Goal: Information Seeking & Learning: Learn about a topic

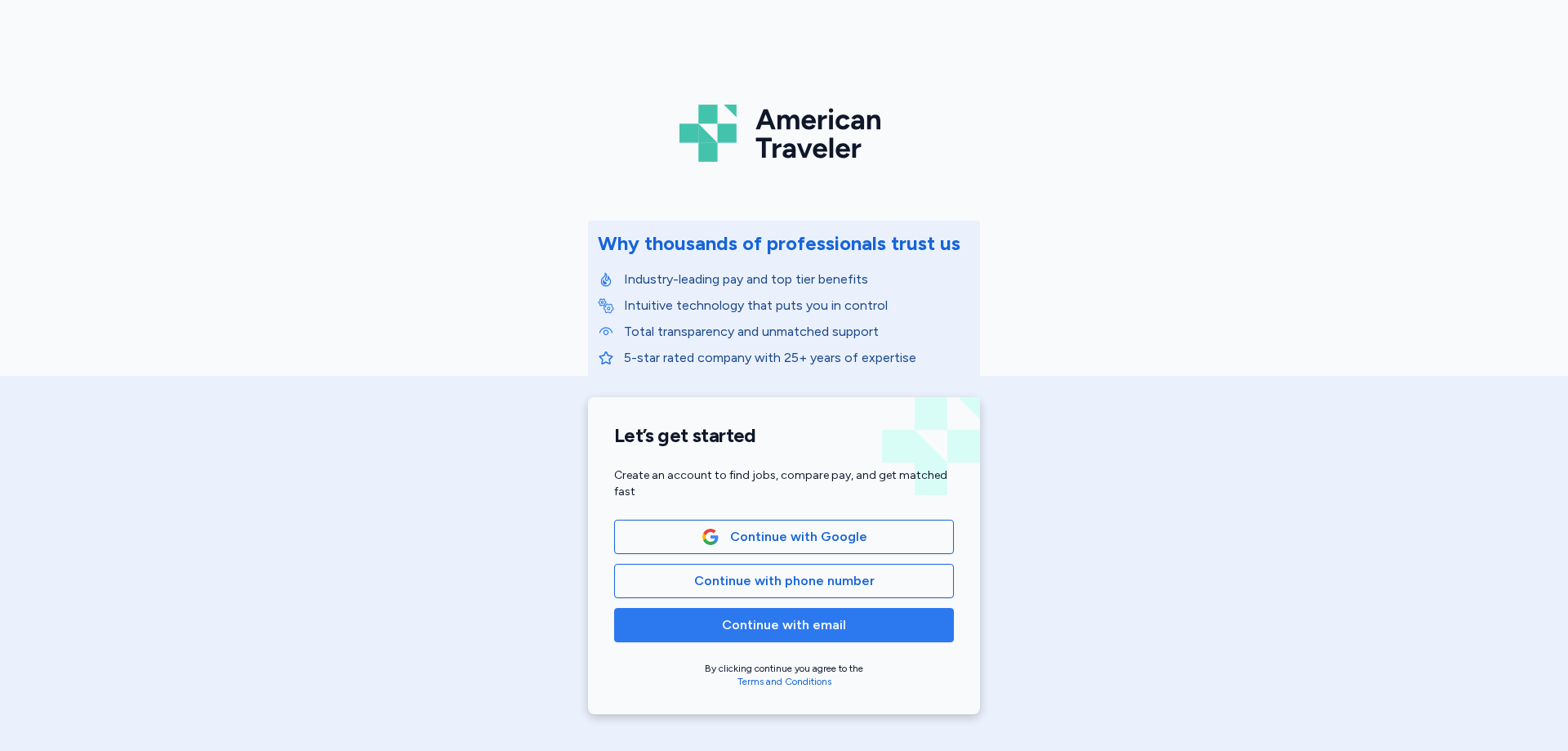
click at [823, 629] on span "Continue with email" at bounding box center [784, 624] width 124 height 20
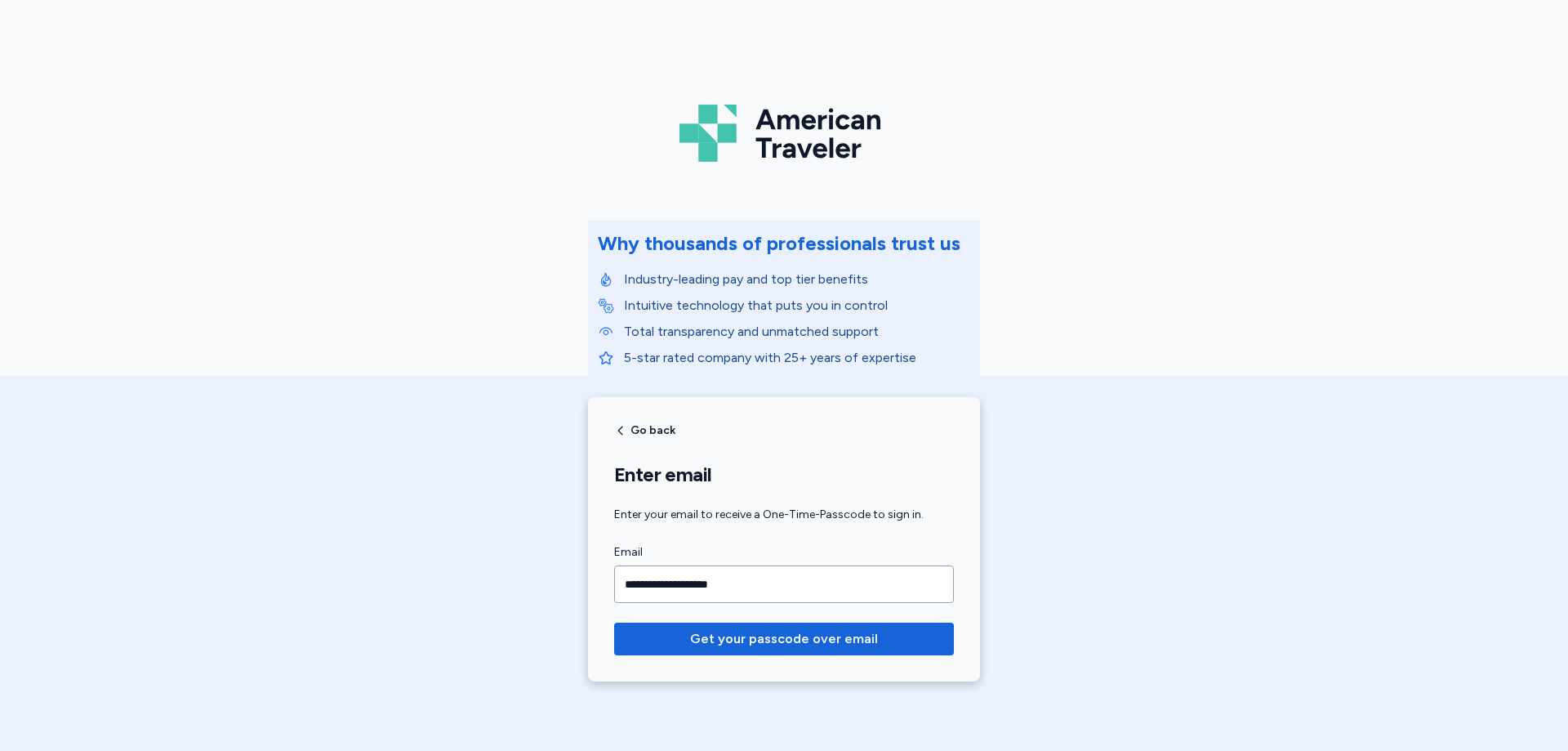
type input "**********"
click at [614, 622] on button "Get your passcode over email" at bounding box center [784, 638] width 340 height 33
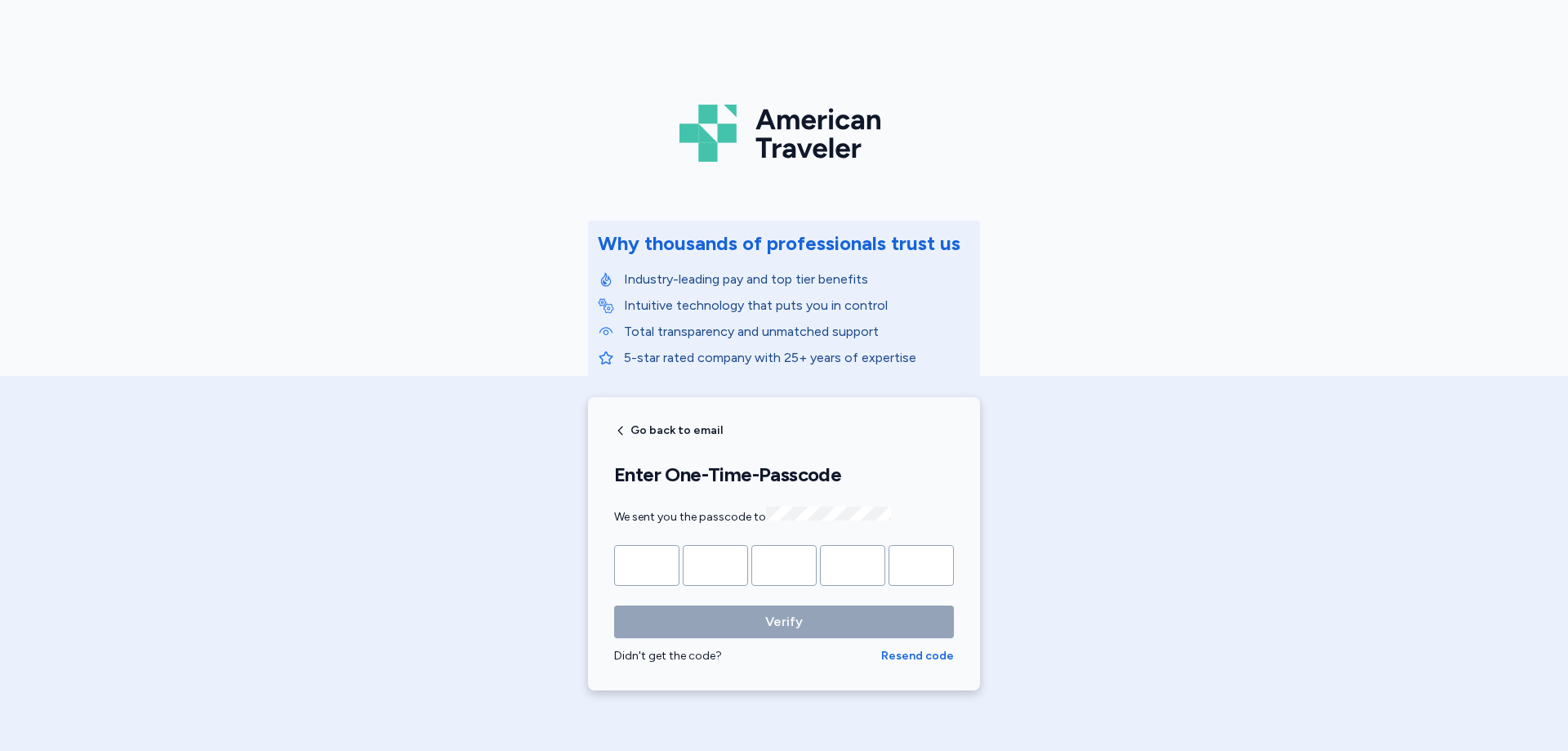
type input "*"
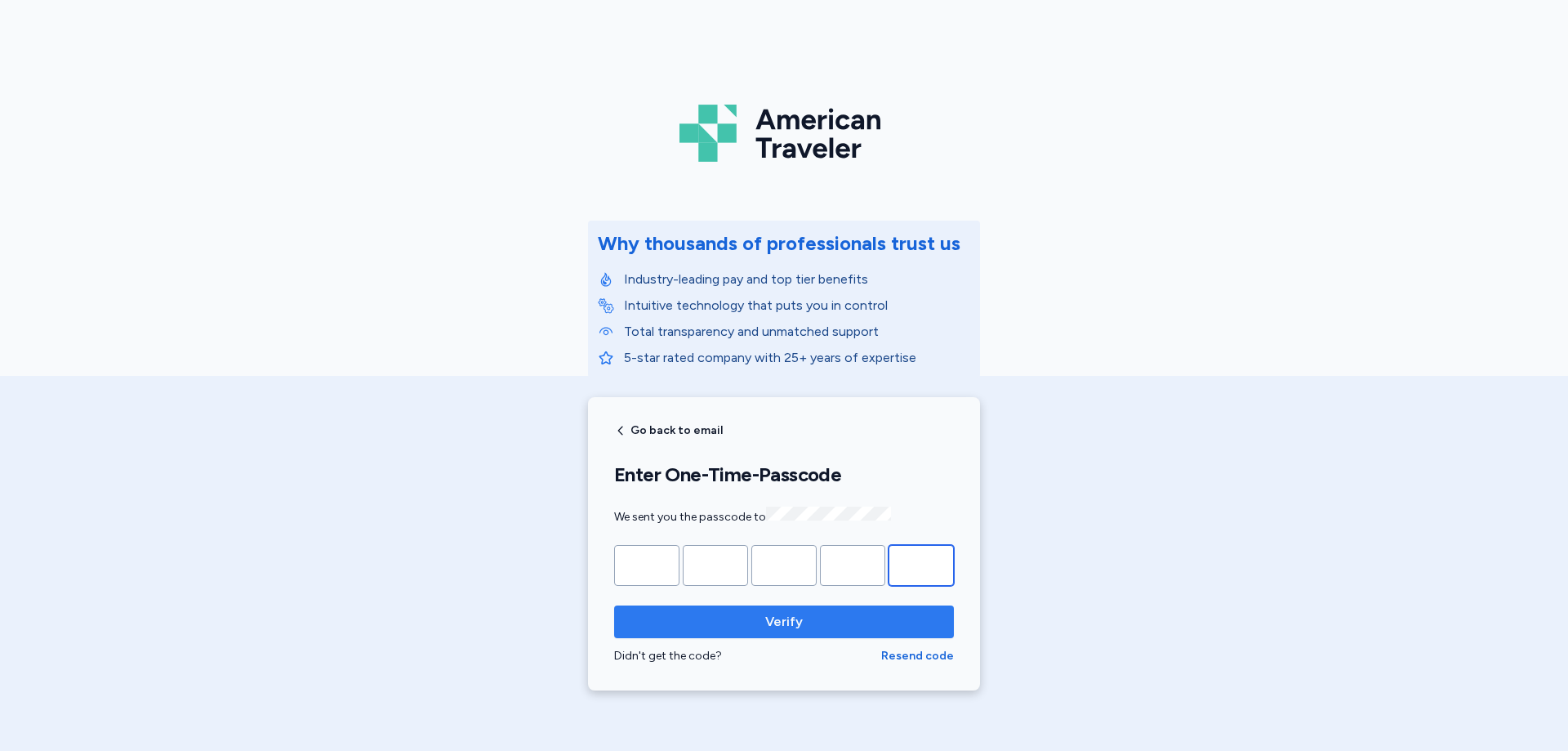
type input "*"
click at [803, 607] on button "Verify" at bounding box center [784, 621] width 340 height 33
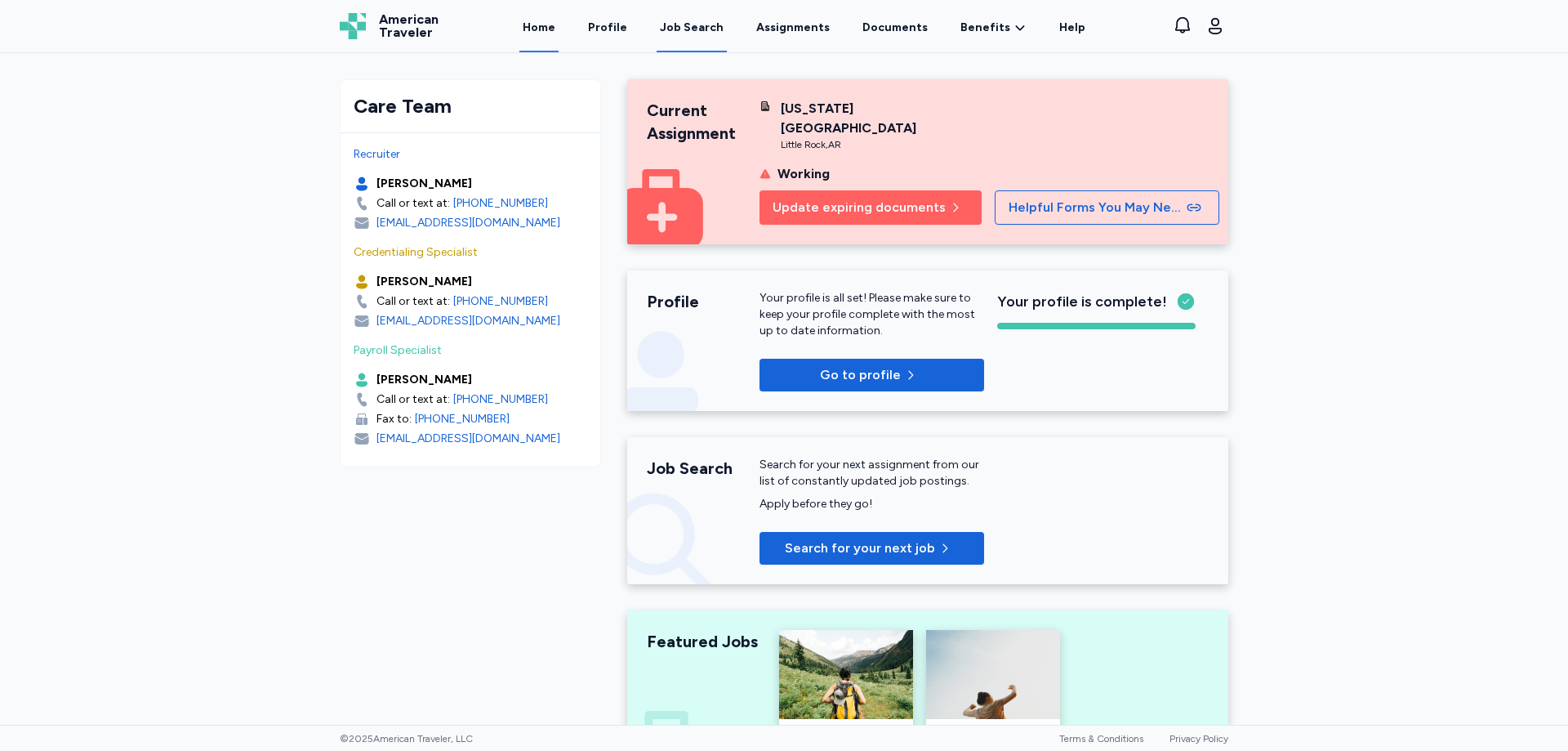
click at [704, 20] on div "Job Search" at bounding box center [691, 28] width 63 height 17
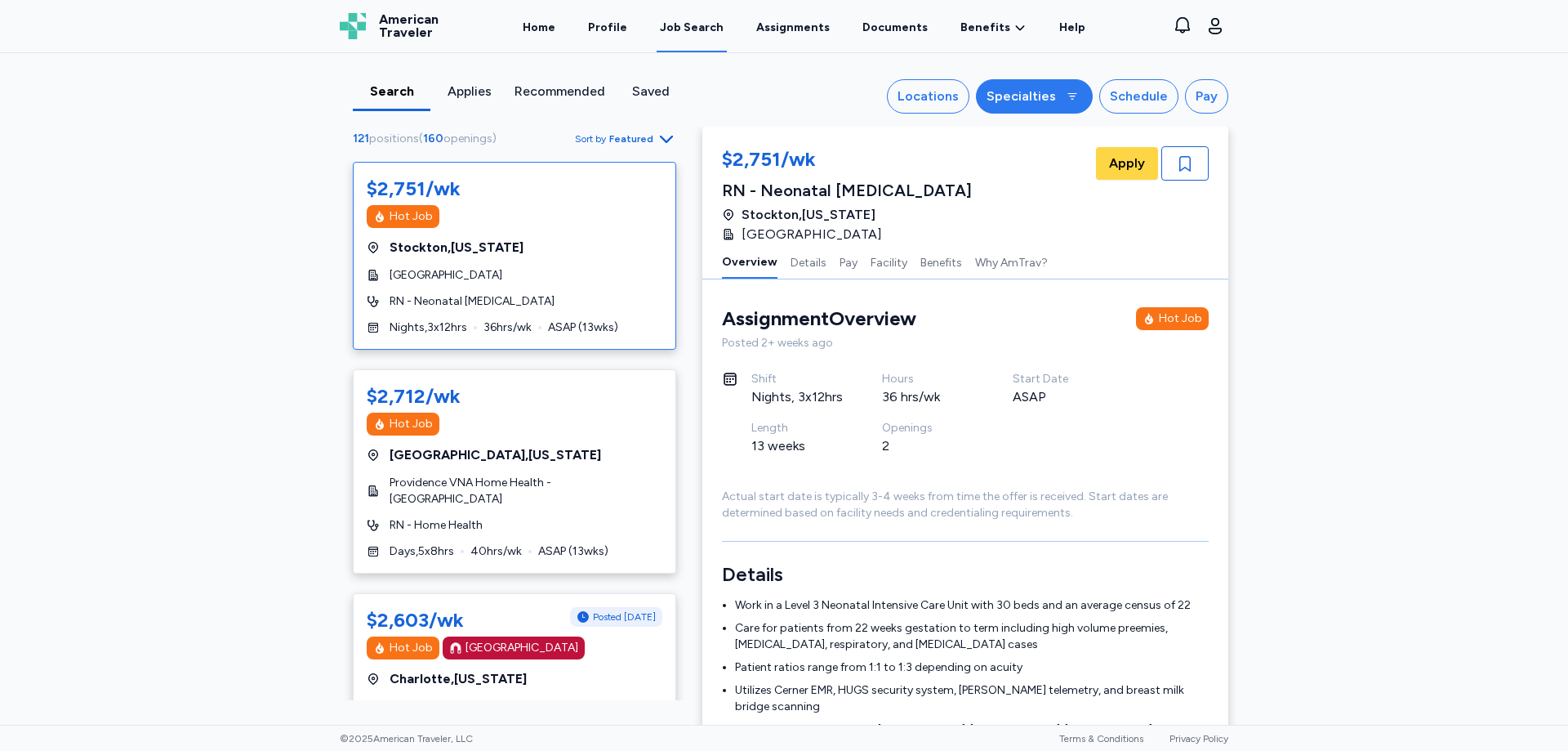
click at [1055, 83] on button "Specialties" at bounding box center [1034, 96] width 116 height 34
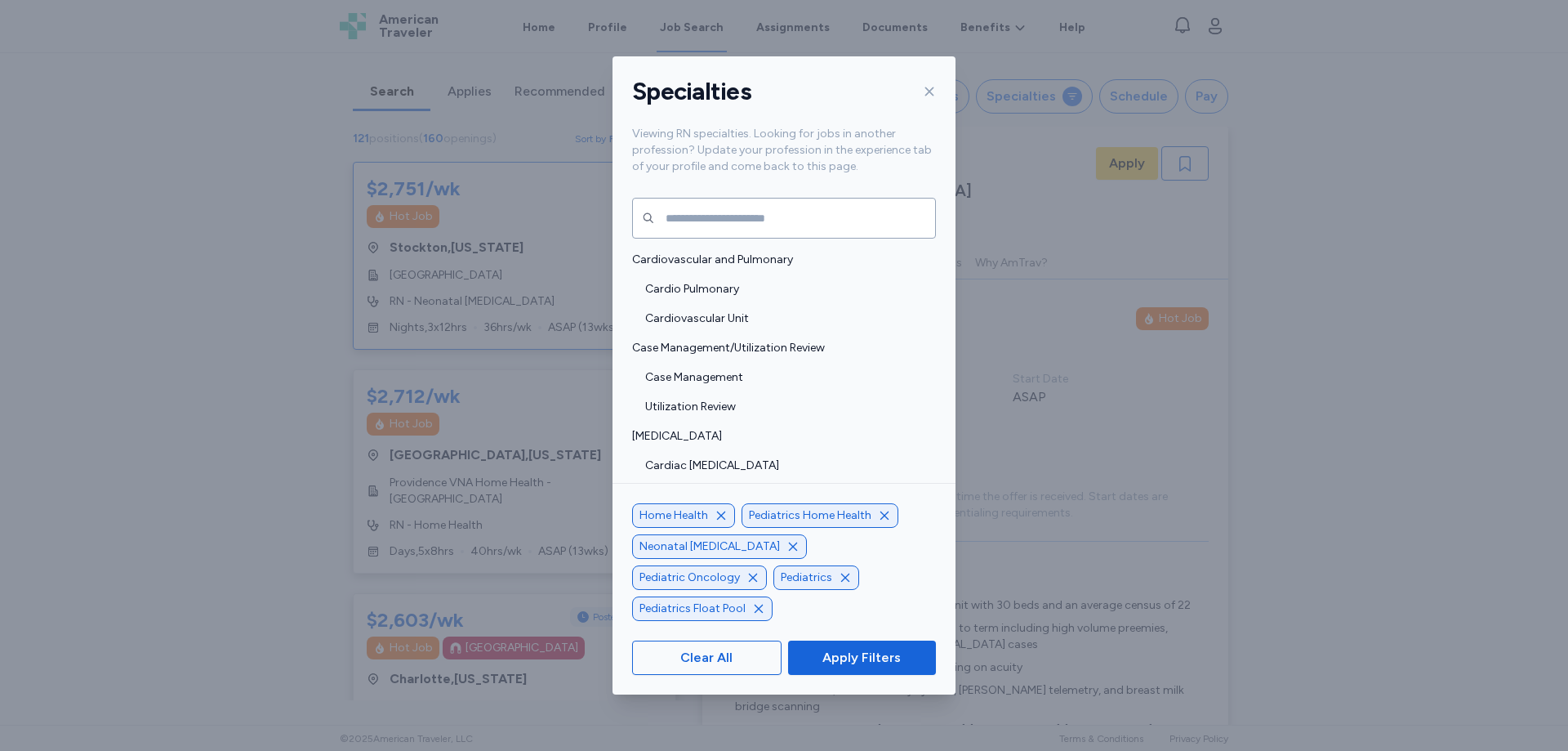
click at [786, 553] on icon "button" at bounding box center [793, 547] width 13 height 13
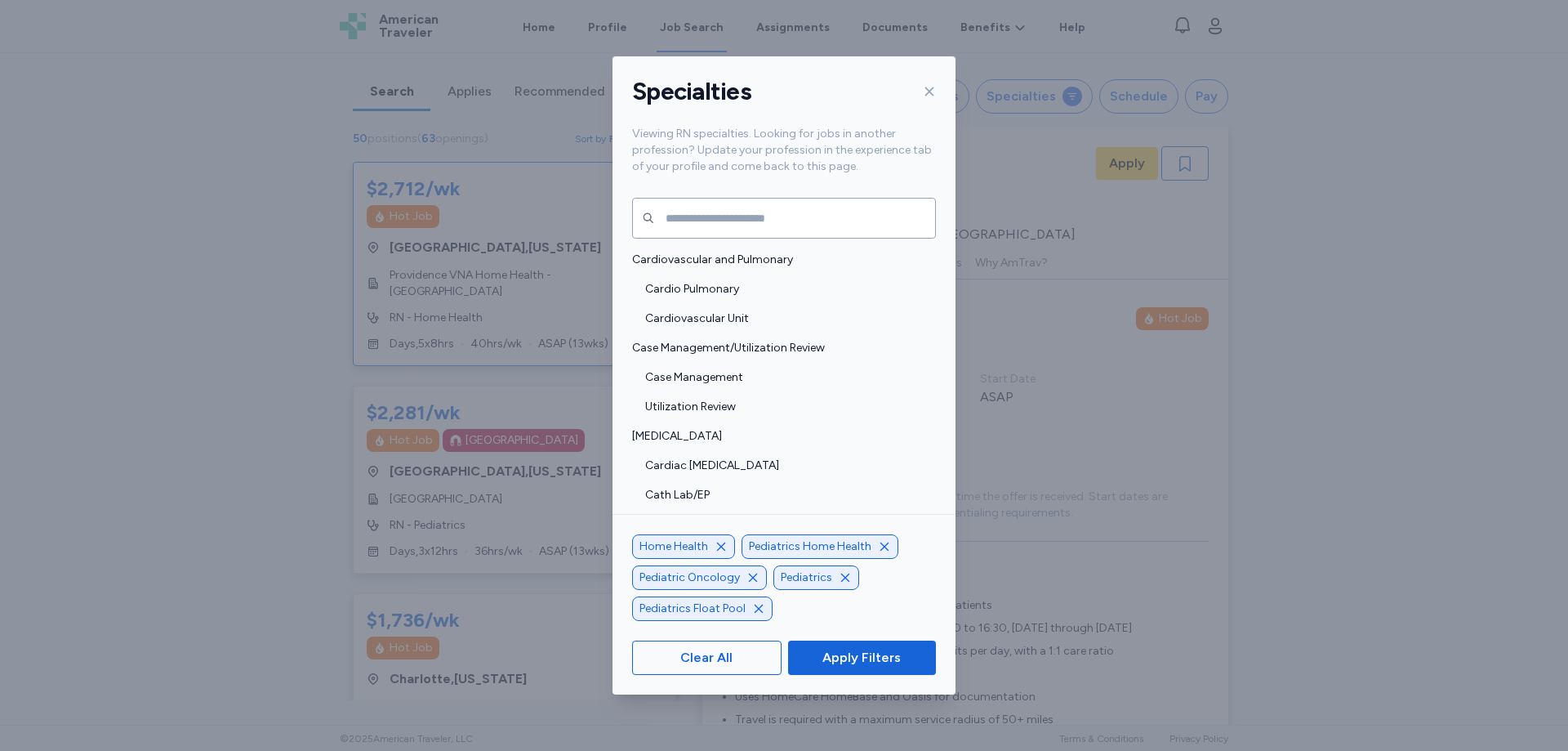
scroll to position [2, 0]
click at [896, 661] on span "Apply Filters" at bounding box center [862, 657] width 78 height 20
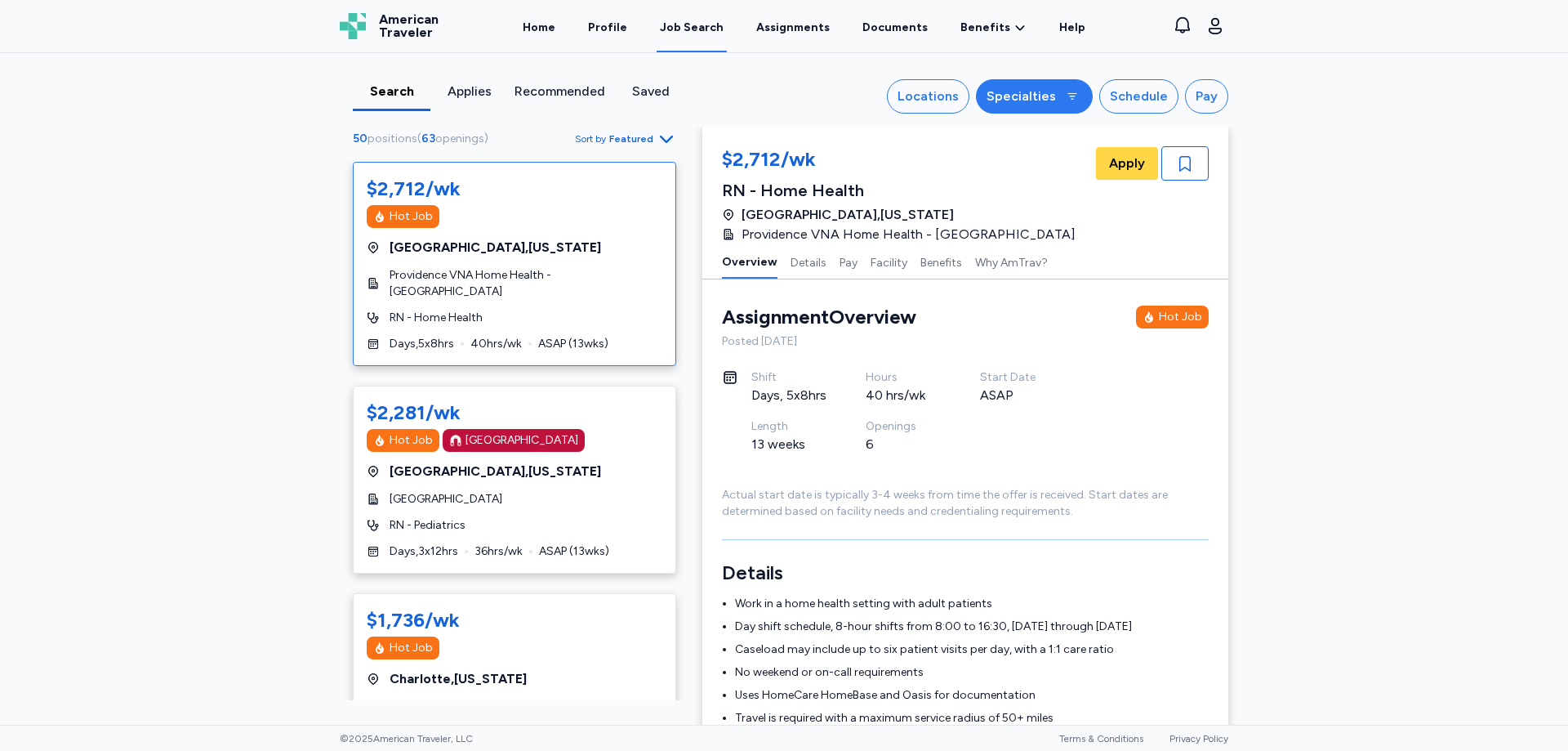
click at [1063, 96] on div at bounding box center [1072, 96] width 20 height 20
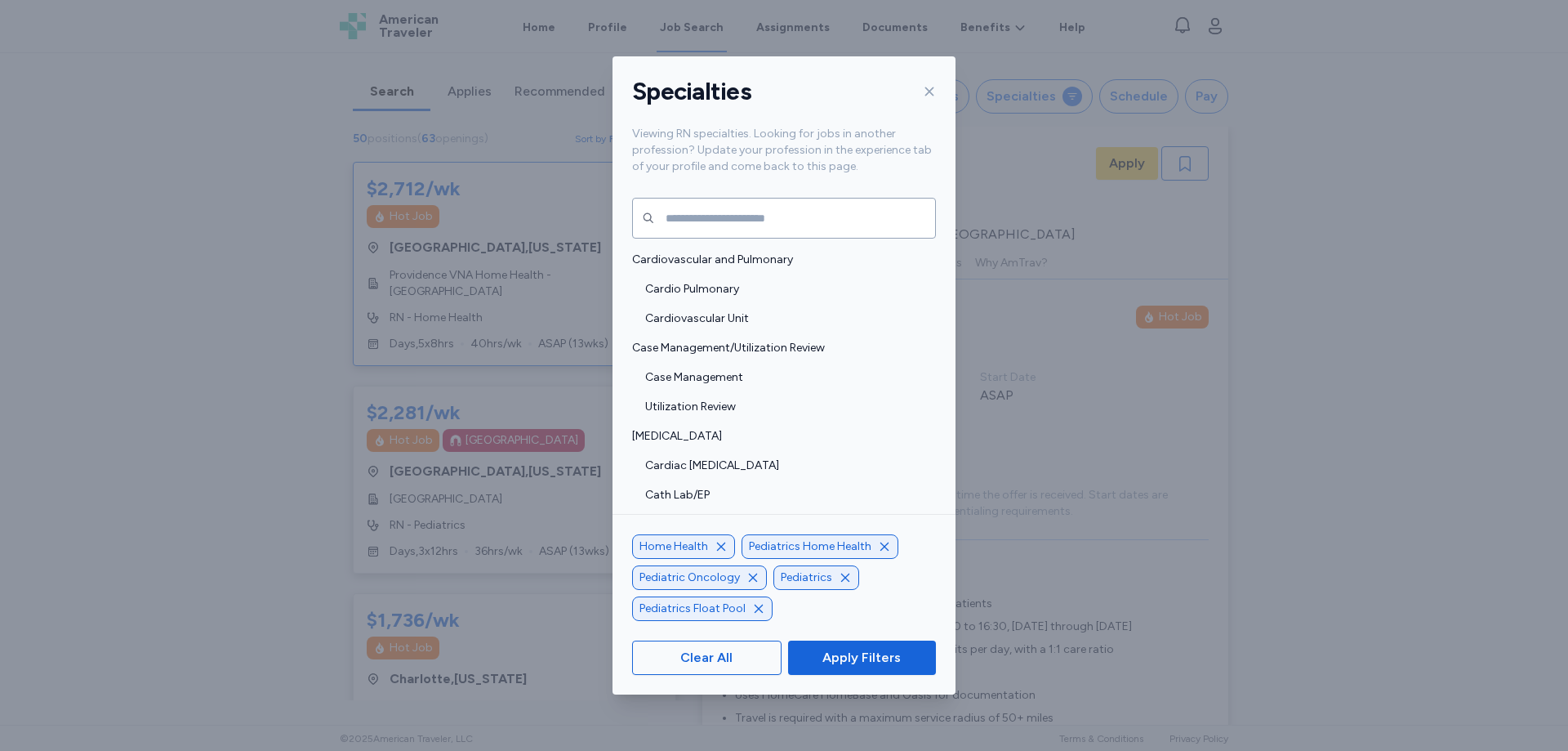
click at [720, 548] on icon "button" at bounding box center [721, 547] width 13 height 13
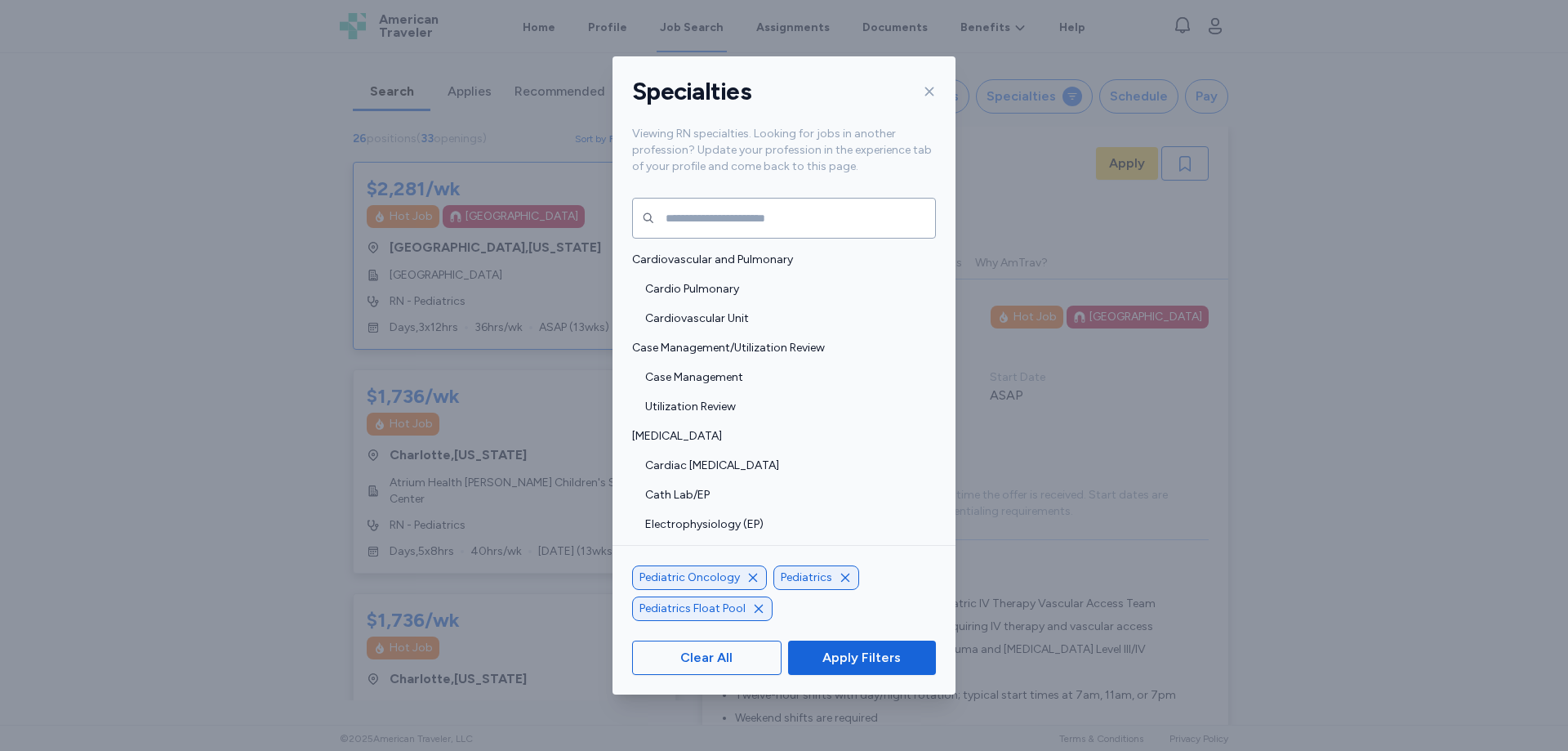
click at [747, 580] on icon "button" at bounding box center [753, 578] width 13 height 13
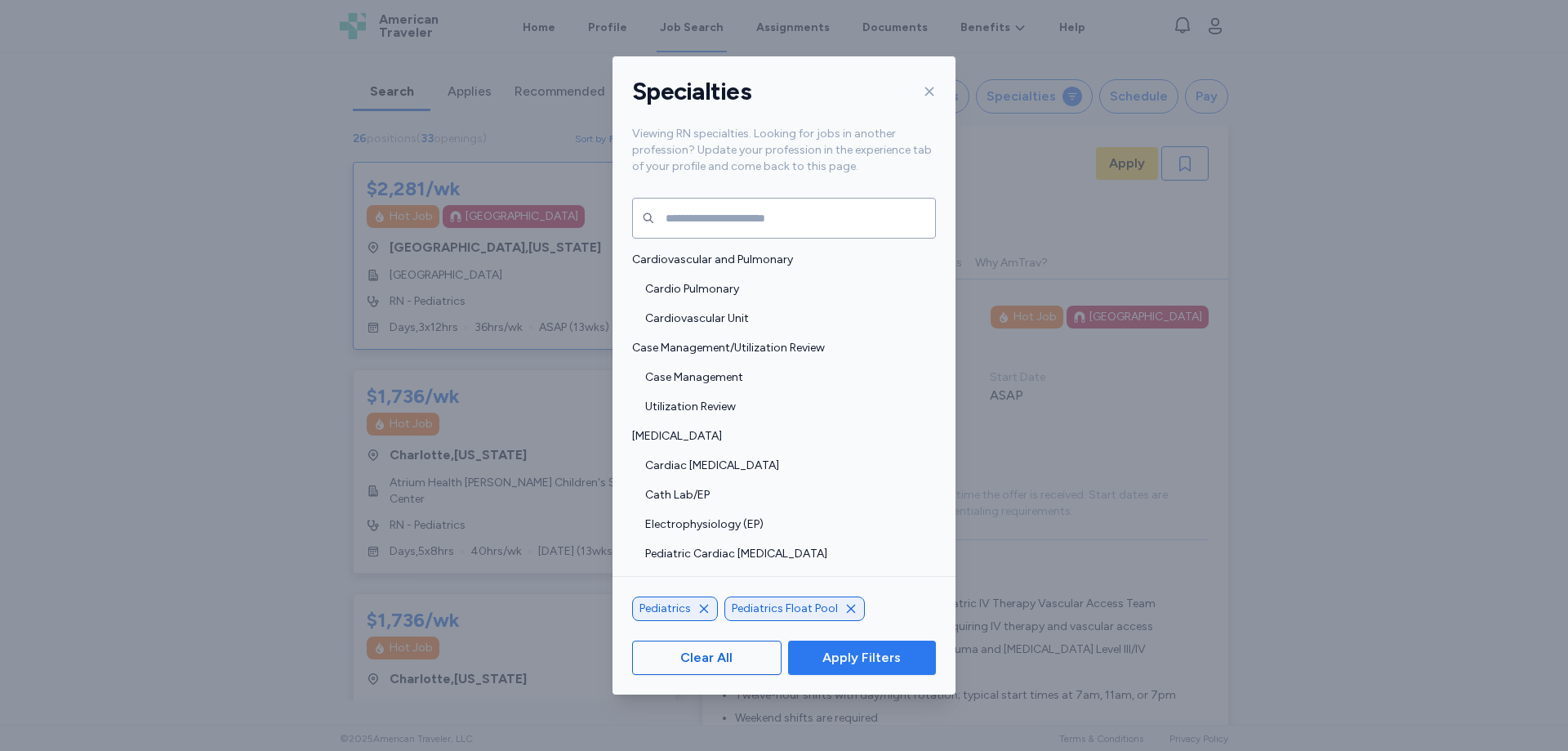
click at [870, 660] on span "Apply Filters" at bounding box center [862, 657] width 78 height 20
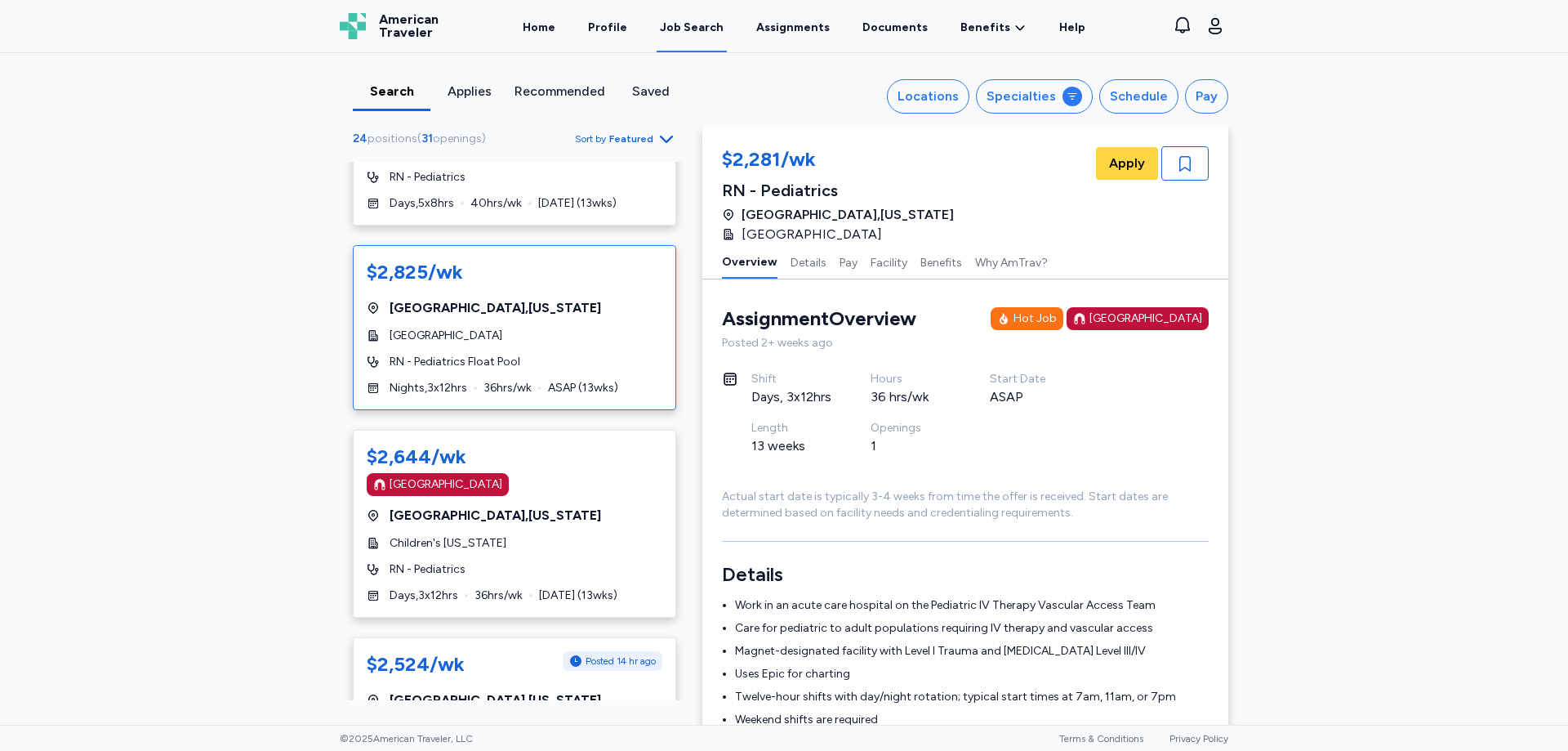
scroll to position [653, 0]
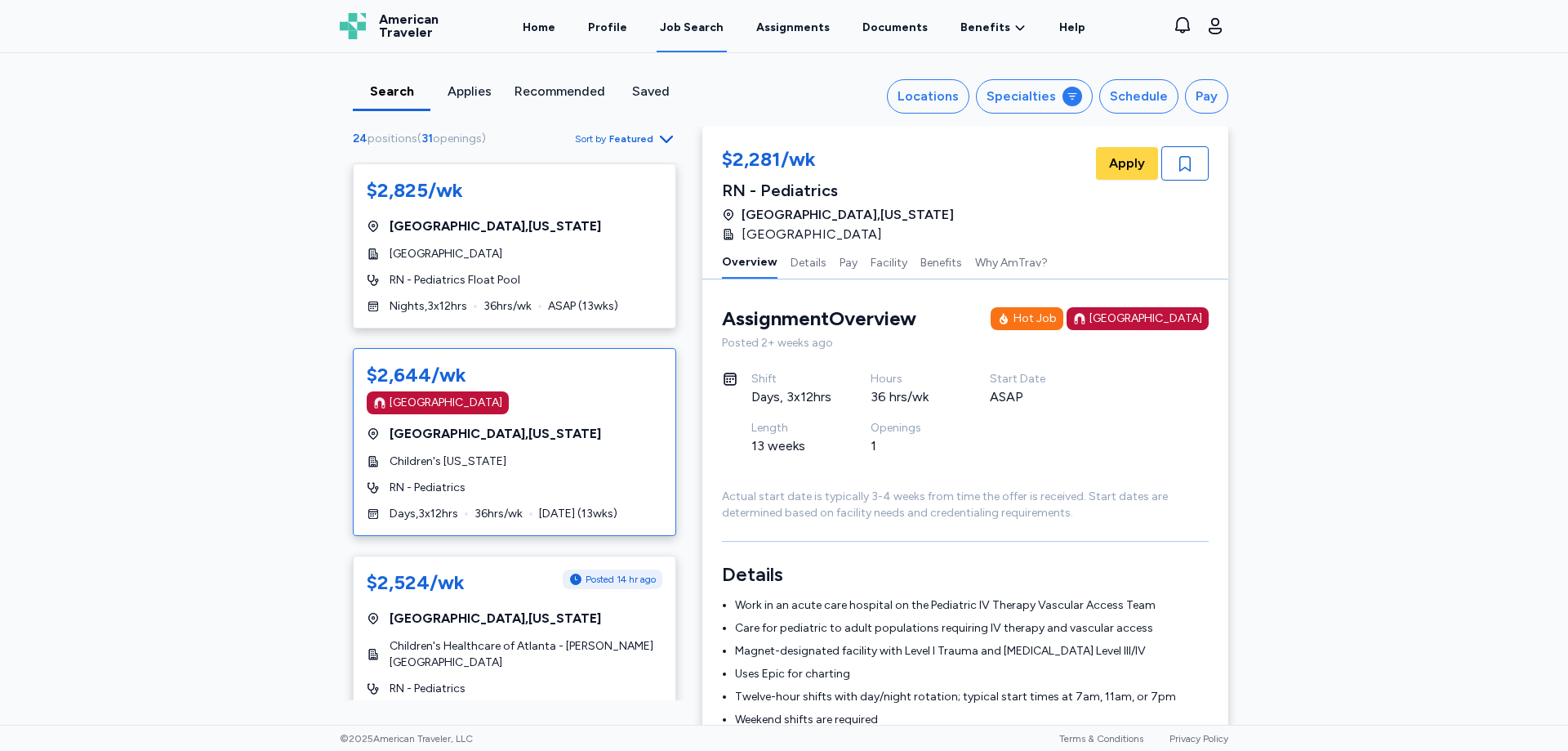
click at [531, 389] on div "$2,644/wk [GEOGRAPHIC_DATA] [GEOGRAPHIC_DATA] , [US_STATE] Children's [US_STATE…" at bounding box center [514, 442] width 323 height 188
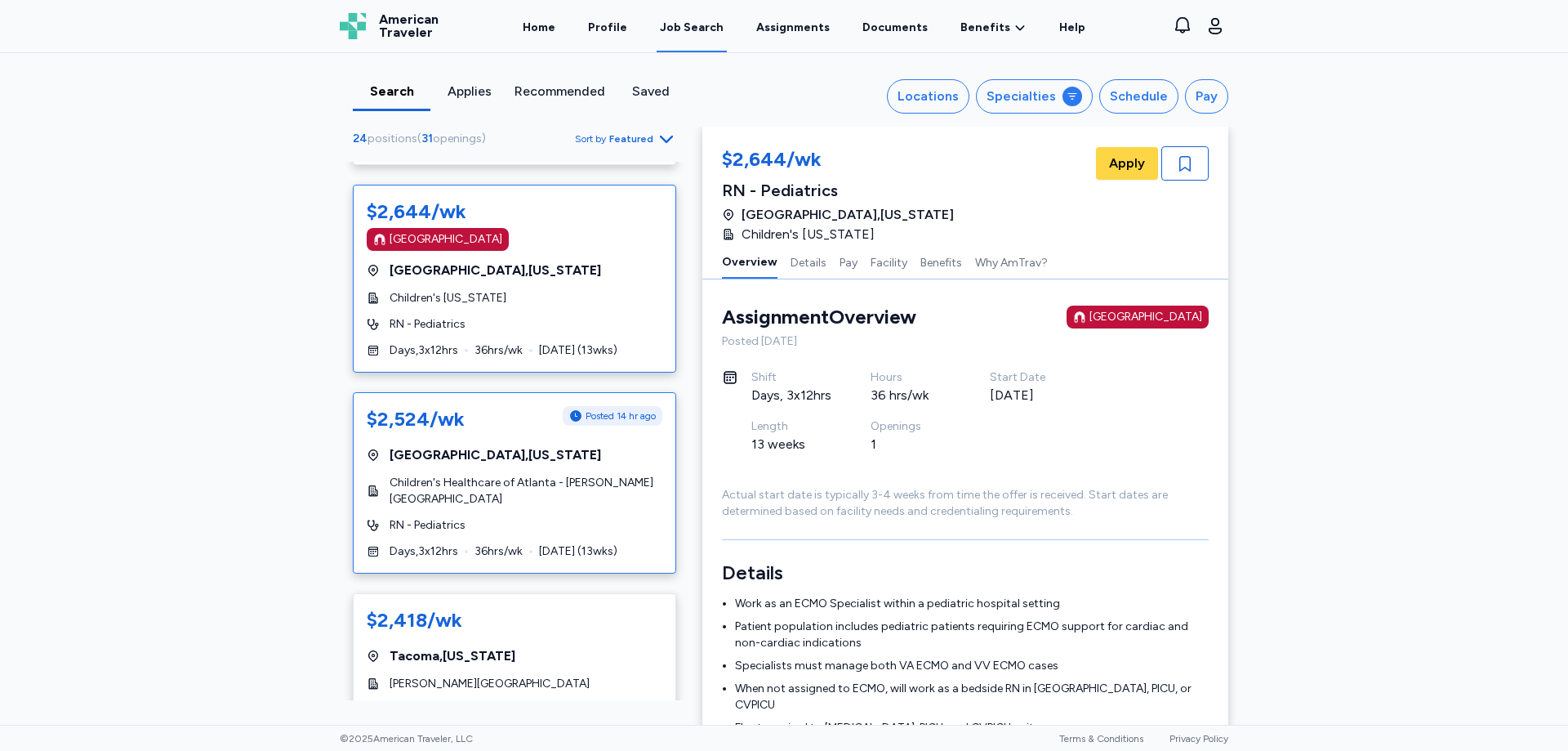
scroll to position [898, 0]
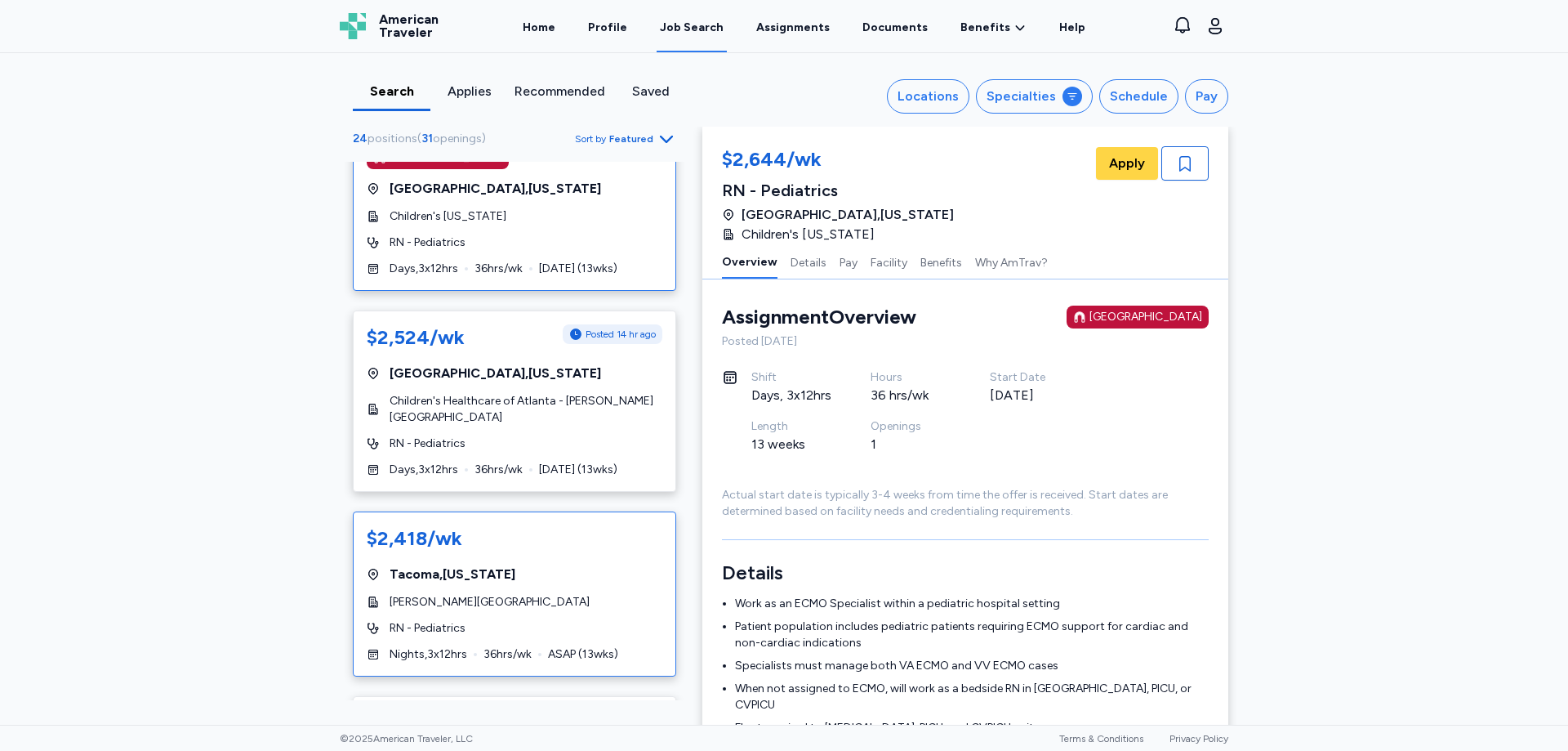
click at [577, 526] on div "$2,418/wk" at bounding box center [514, 539] width 295 height 26
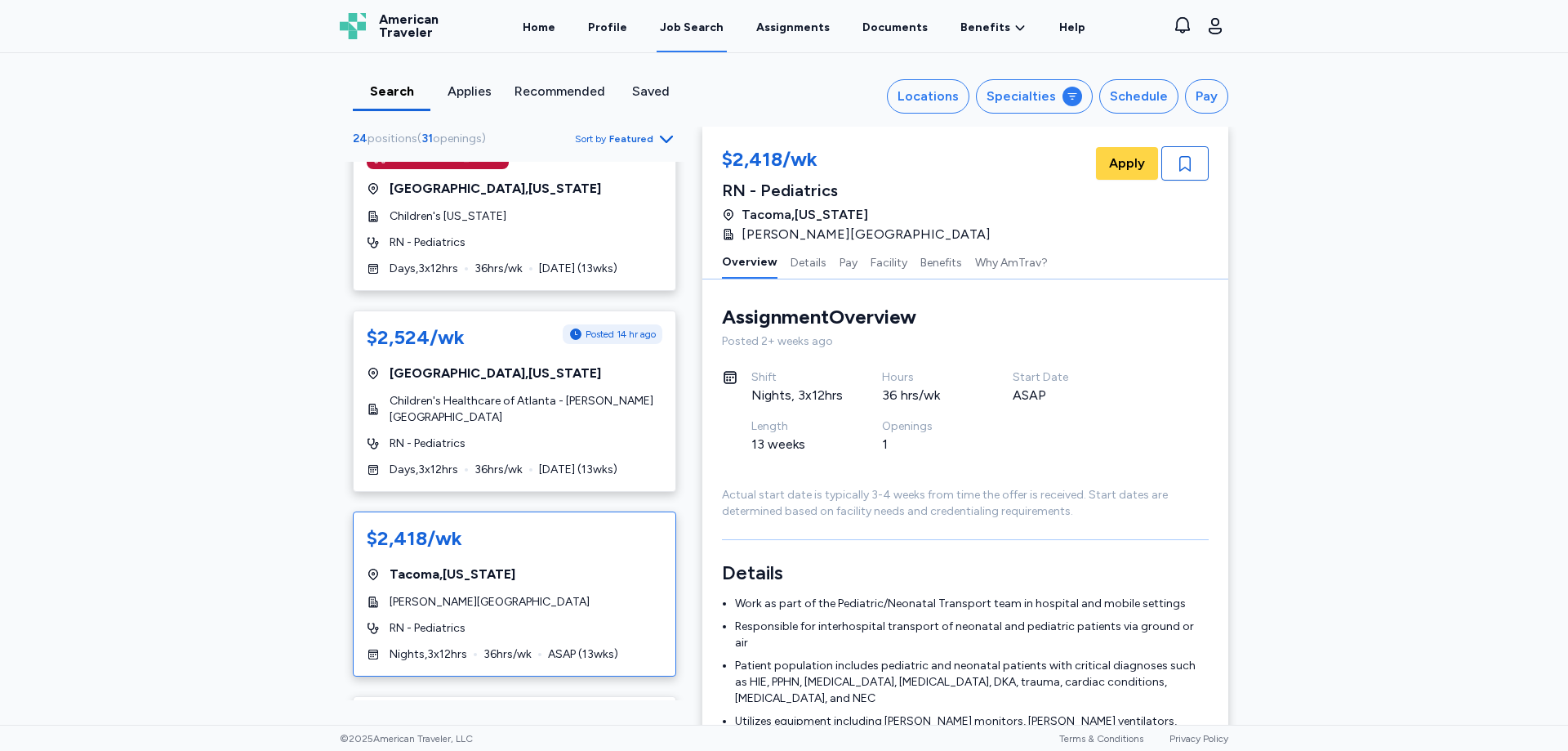
scroll to position [83, 0]
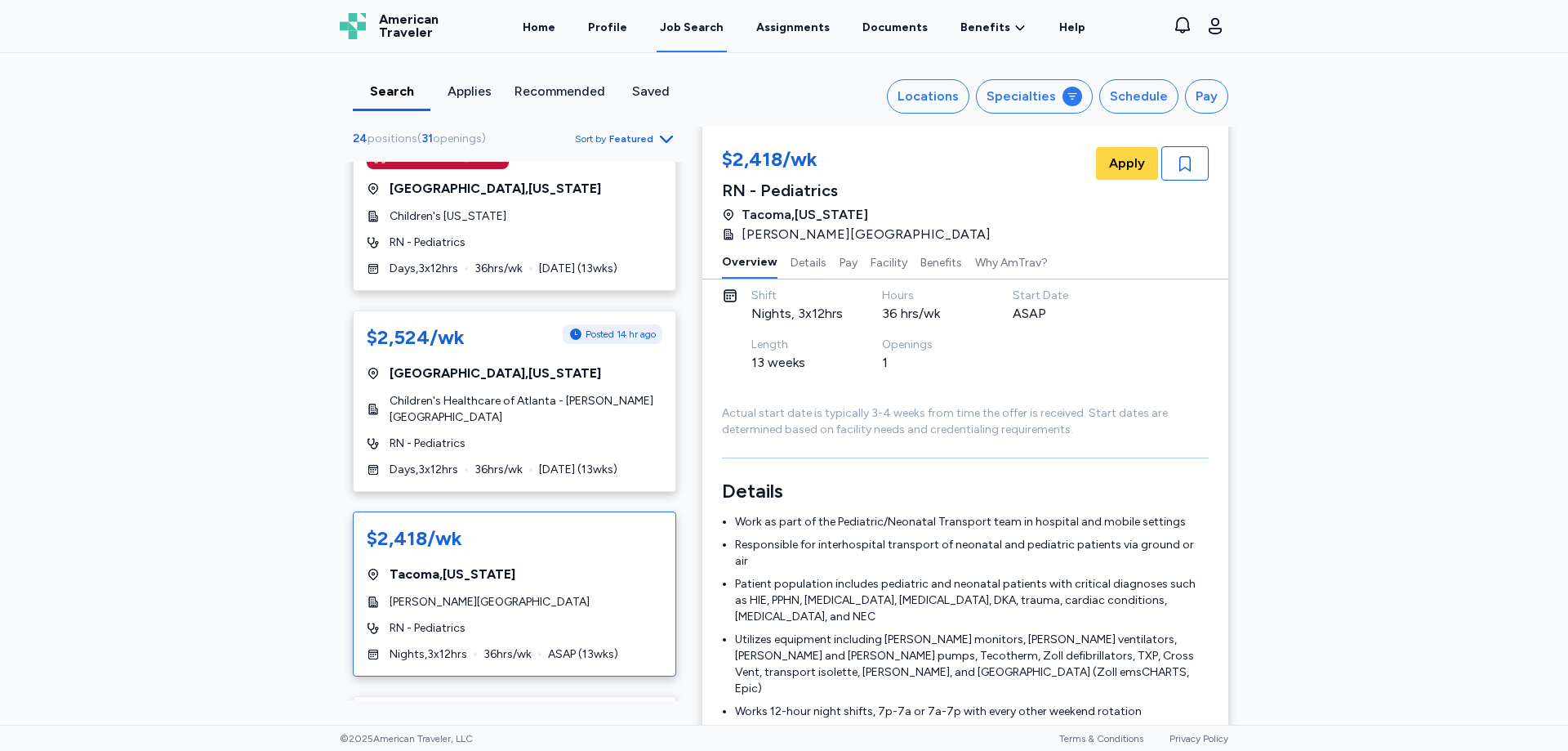
click at [573, 526] on div "$2,418/wk" at bounding box center [514, 539] width 295 height 26
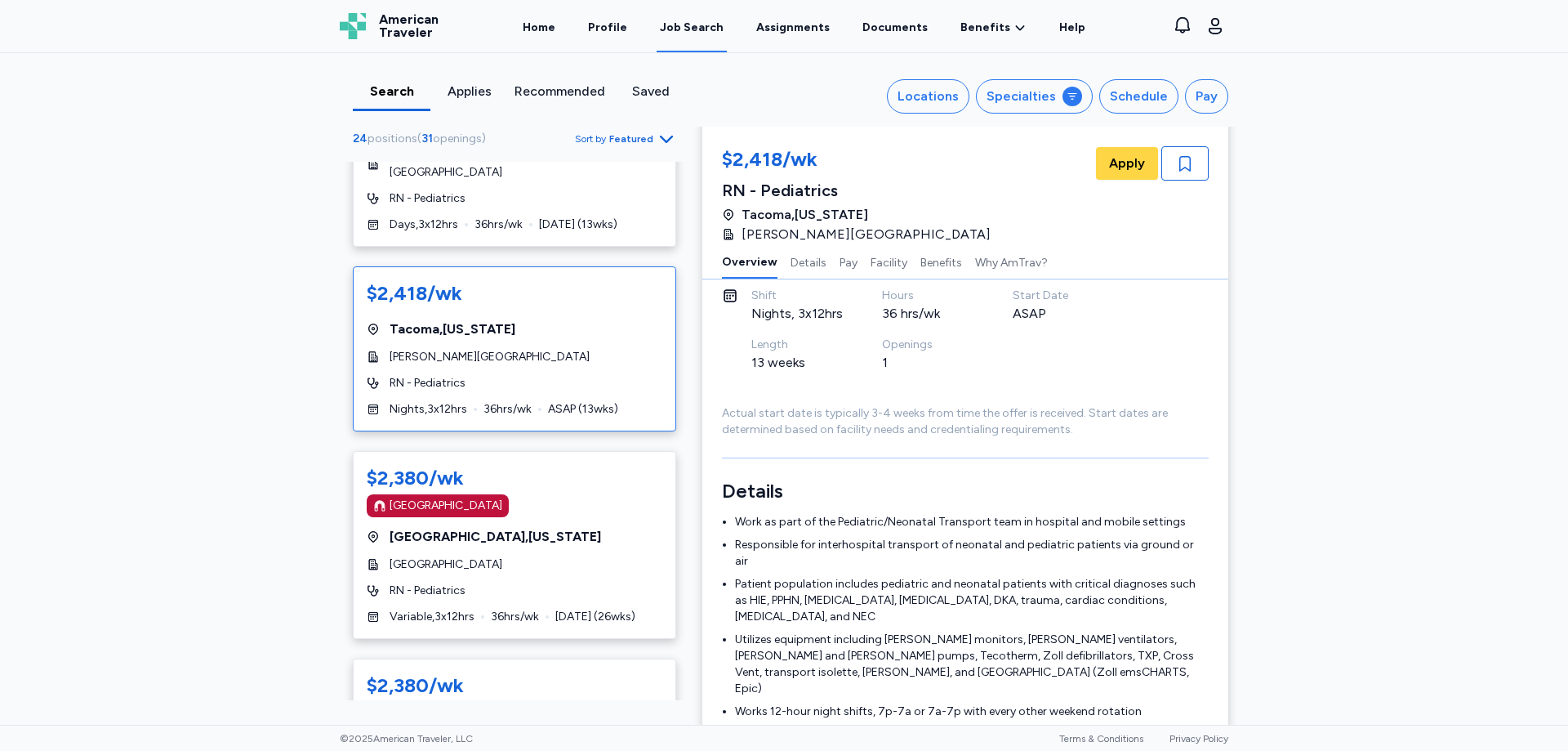
scroll to position [1225, 0]
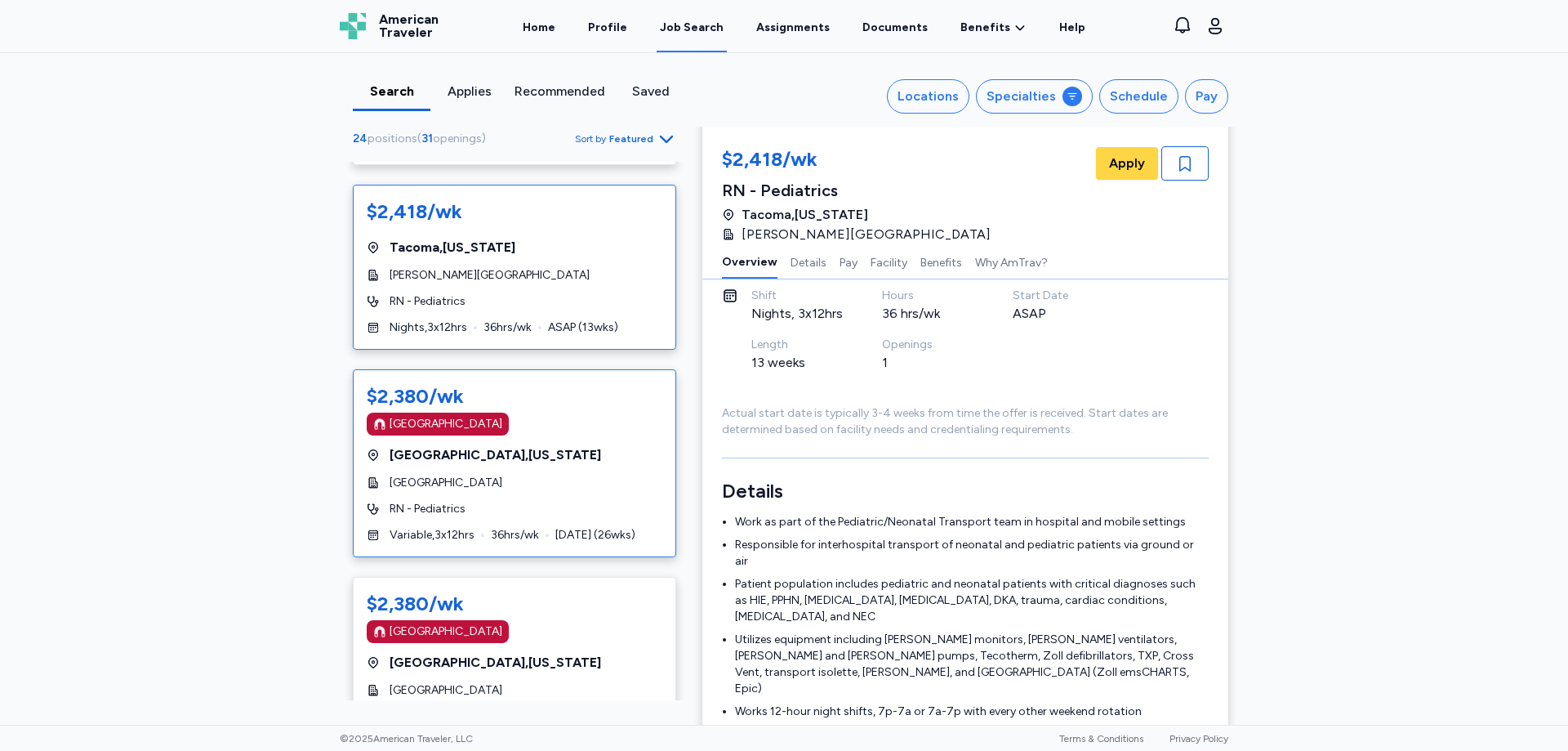
click at [541, 383] on div "$2,380/wk" at bounding box center [514, 396] width 295 height 26
